Goal: Book appointment/travel/reservation

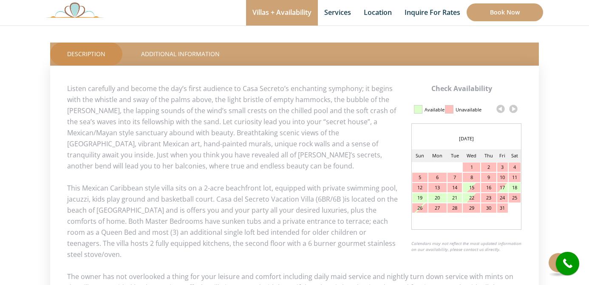
scroll to position [421, 0]
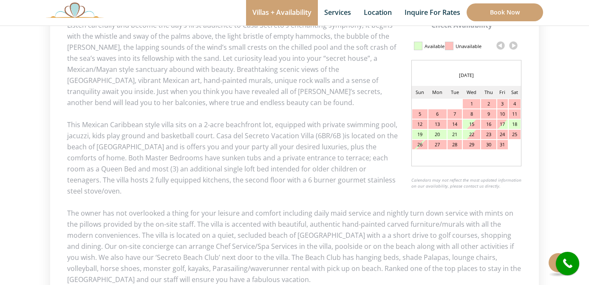
click at [515, 46] on link at bounding box center [513, 45] width 13 height 13
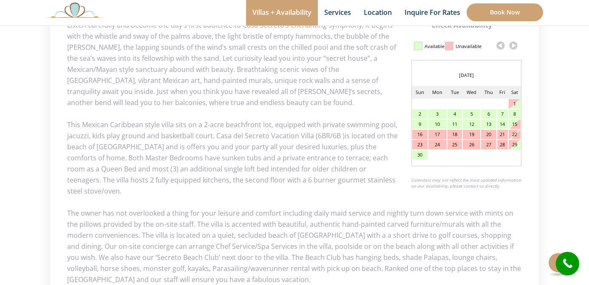
click at [515, 45] on link at bounding box center [513, 45] width 13 height 13
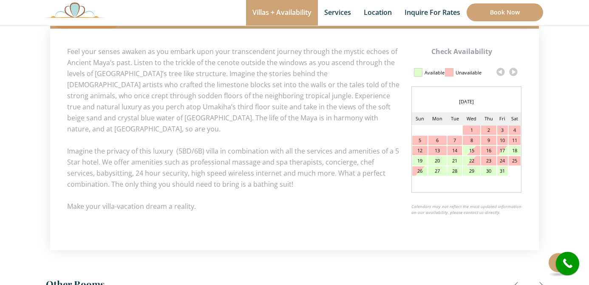
scroll to position [434, 0]
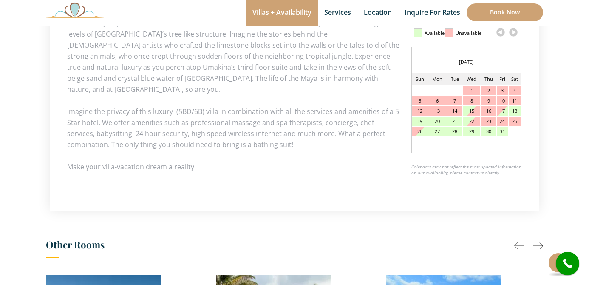
click at [515, 32] on link at bounding box center [513, 32] width 13 height 13
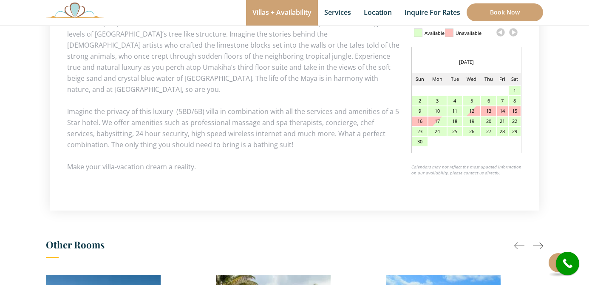
click at [515, 32] on link at bounding box center [513, 32] width 13 height 13
